Goal: Task Accomplishment & Management: Manage account settings

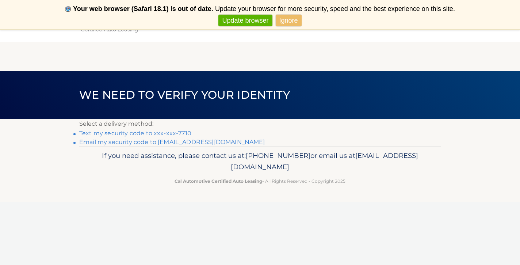
click at [289, 23] on link "Ignore" at bounding box center [289, 21] width 26 height 12
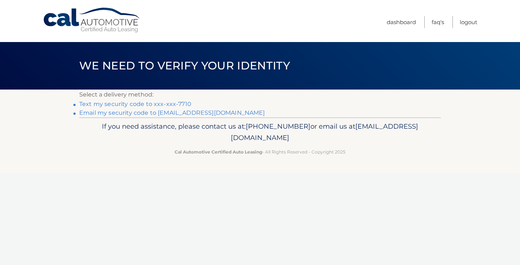
click at [180, 103] on link "Text my security code to xxx-xxx-7710" at bounding box center [135, 103] width 112 height 7
click at [145, 102] on link "Text my security code to xxx-xxx-7710" at bounding box center [135, 103] width 112 height 7
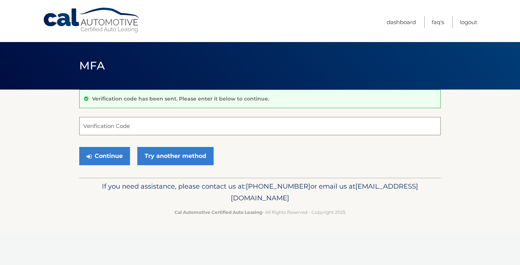
click at [106, 130] on input "Verification Code" at bounding box center [260, 126] width 362 height 18
type input "457561"
click at [104, 156] on button "Continue" at bounding box center [104, 156] width 51 height 18
click at [119, 158] on button "Continue" at bounding box center [104, 156] width 51 height 18
type input "789353"
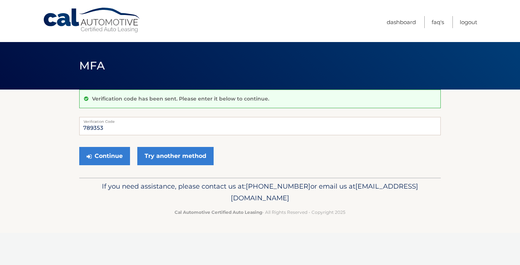
click at [104, 156] on button "Continue" at bounding box center [104, 156] width 51 height 18
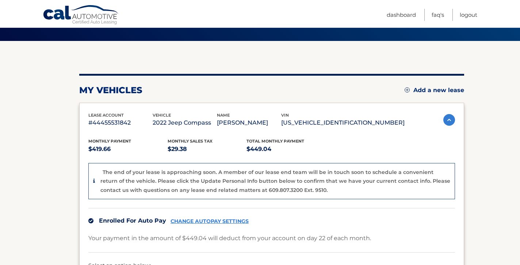
scroll to position [49, 0]
